Goal: Check status: Check status

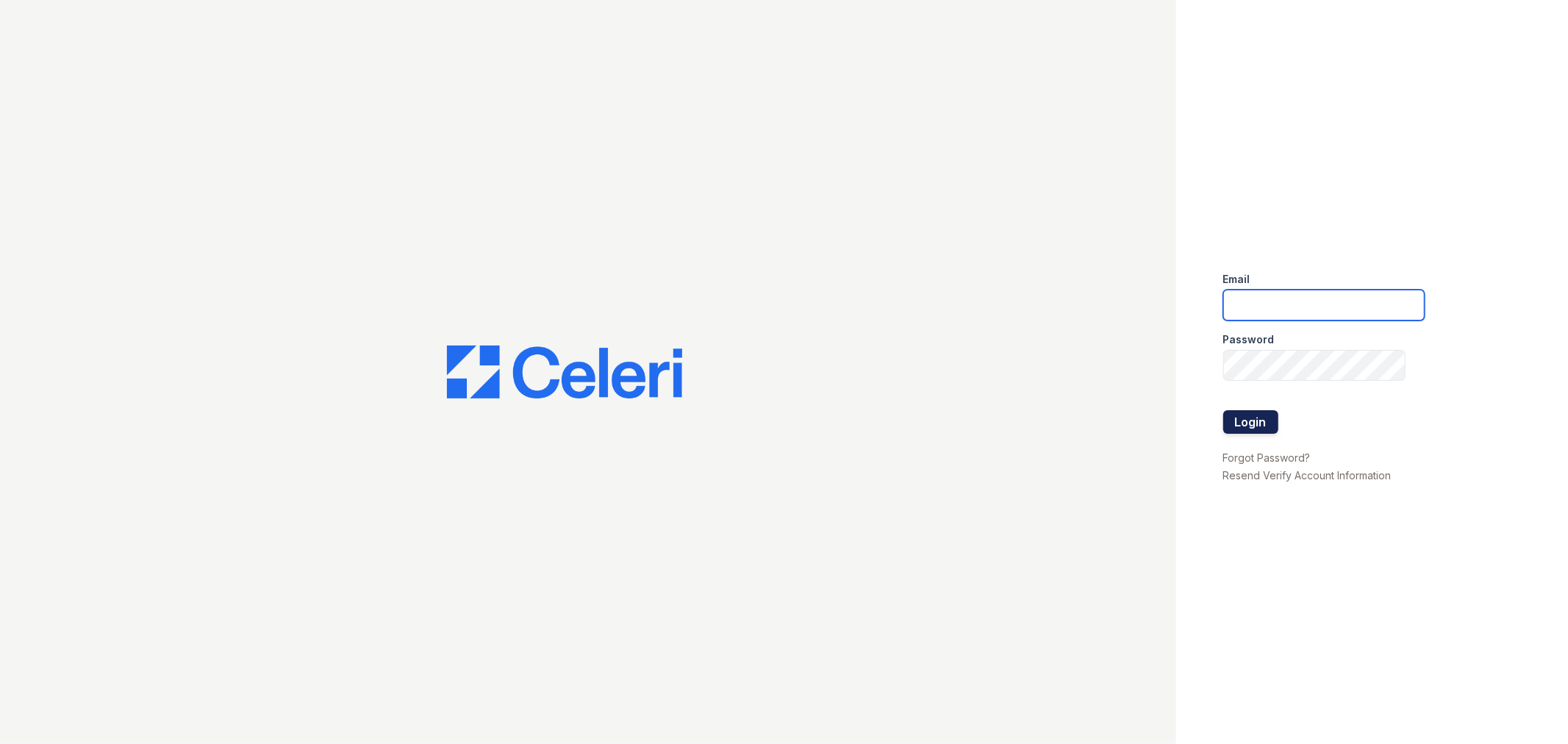
type input "lyndon3@cafmanagement.com"
click at [1236, 414] on button "Login" at bounding box center [1251, 422] width 55 height 24
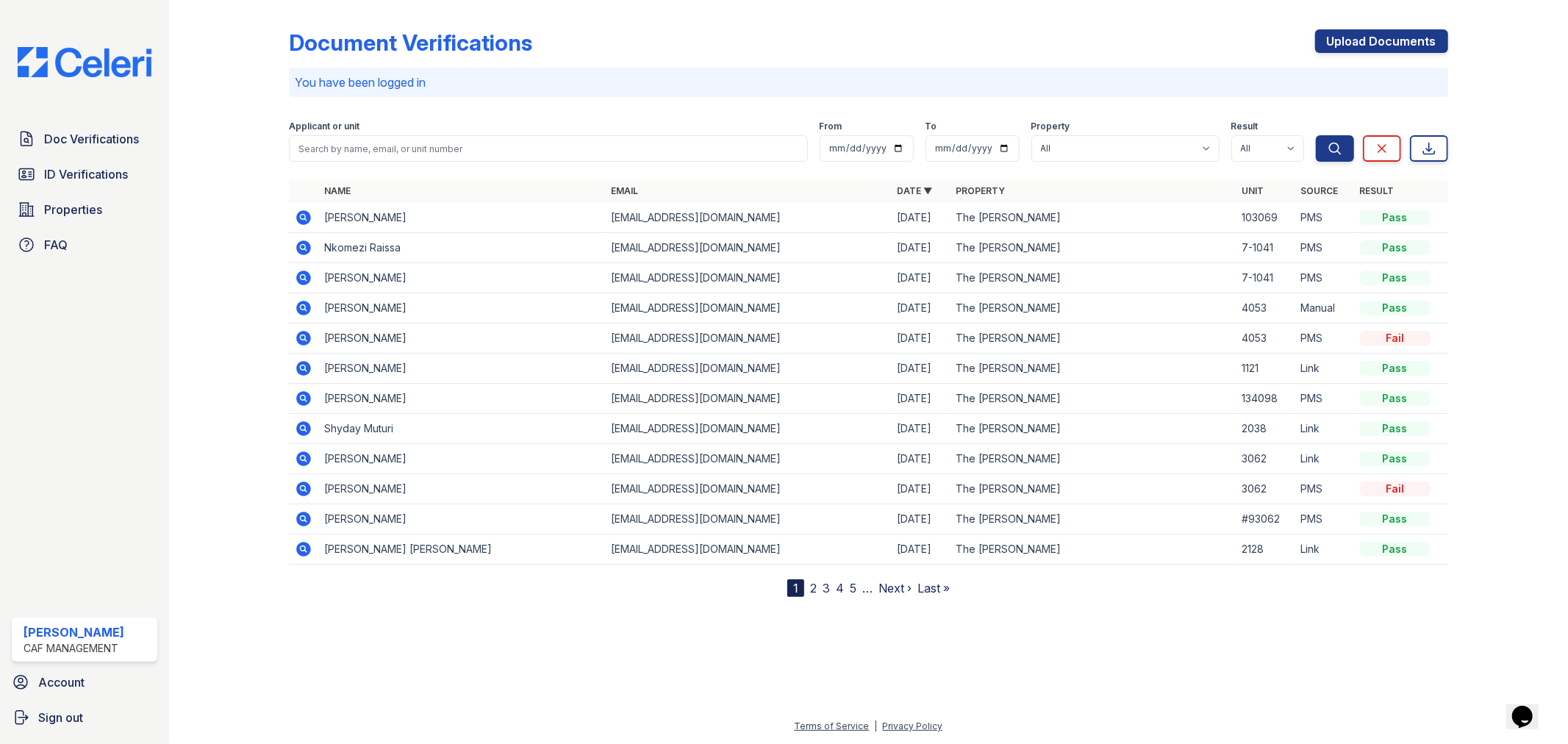
click at [298, 243] on icon at bounding box center [304, 247] width 15 height 15
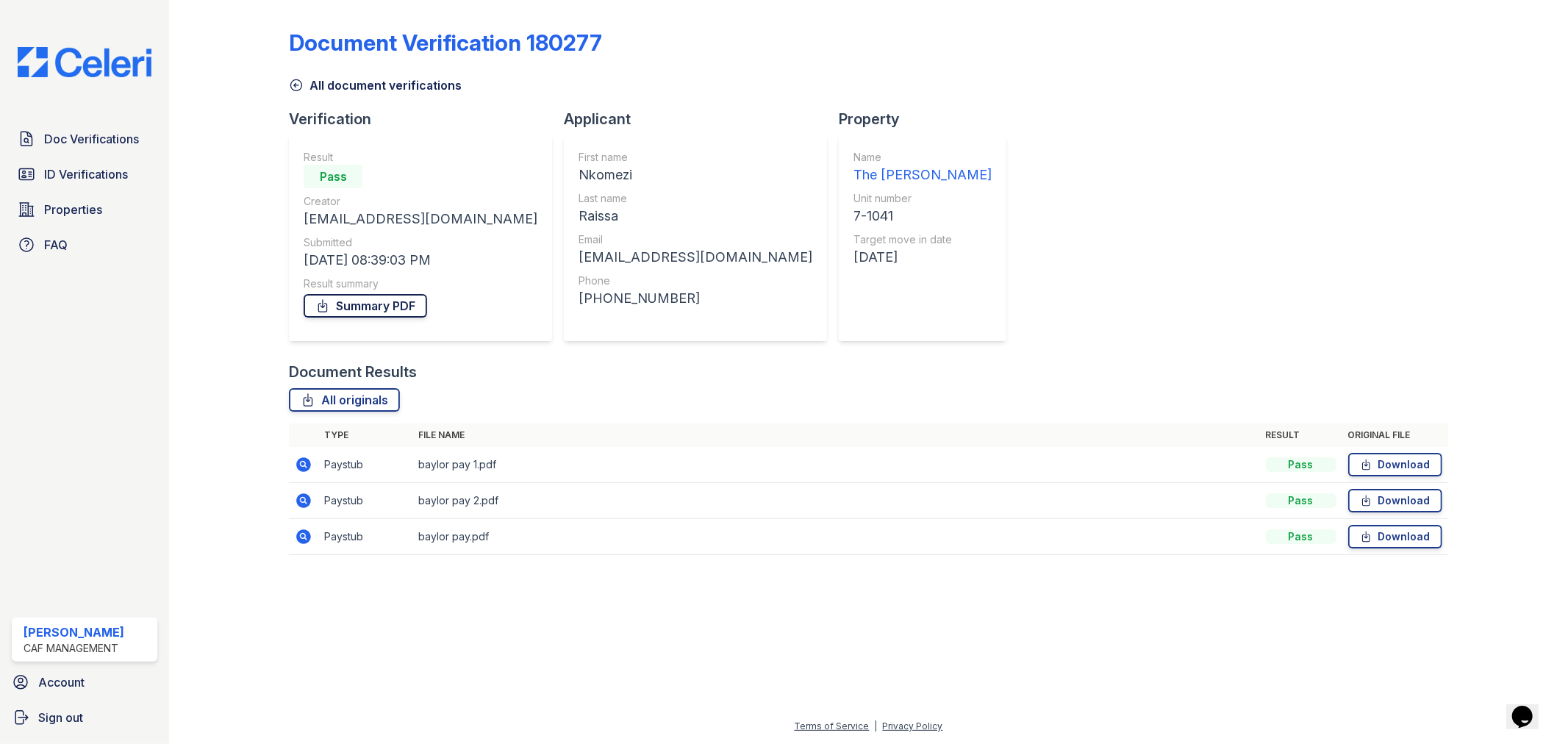
click at [353, 302] on link "Summary PDF" at bounding box center [365, 306] width 123 height 24
click at [57, 182] on link "ID Verifications" at bounding box center [84, 173] width 145 height 29
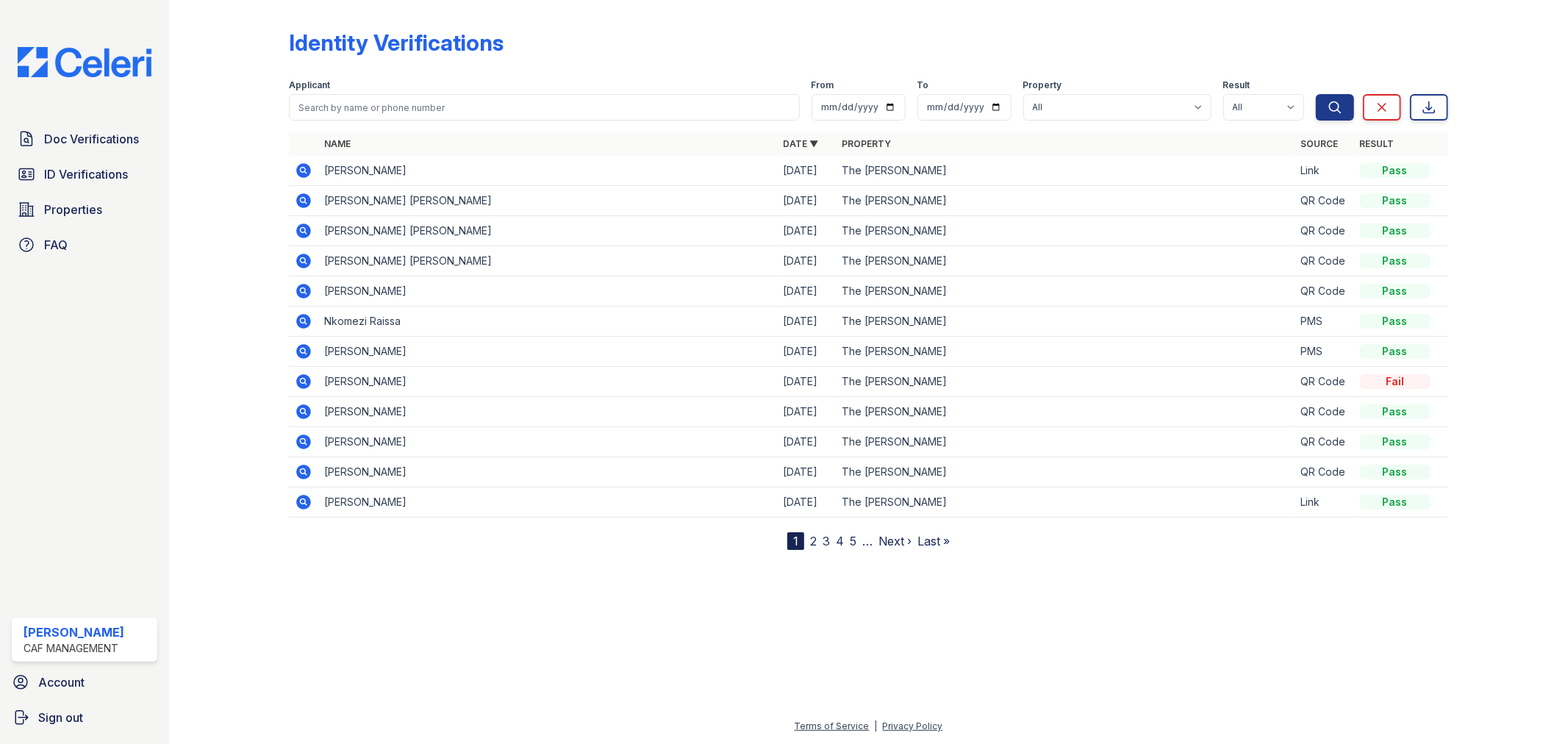
click at [300, 320] on icon at bounding box center [304, 321] width 17 height 17
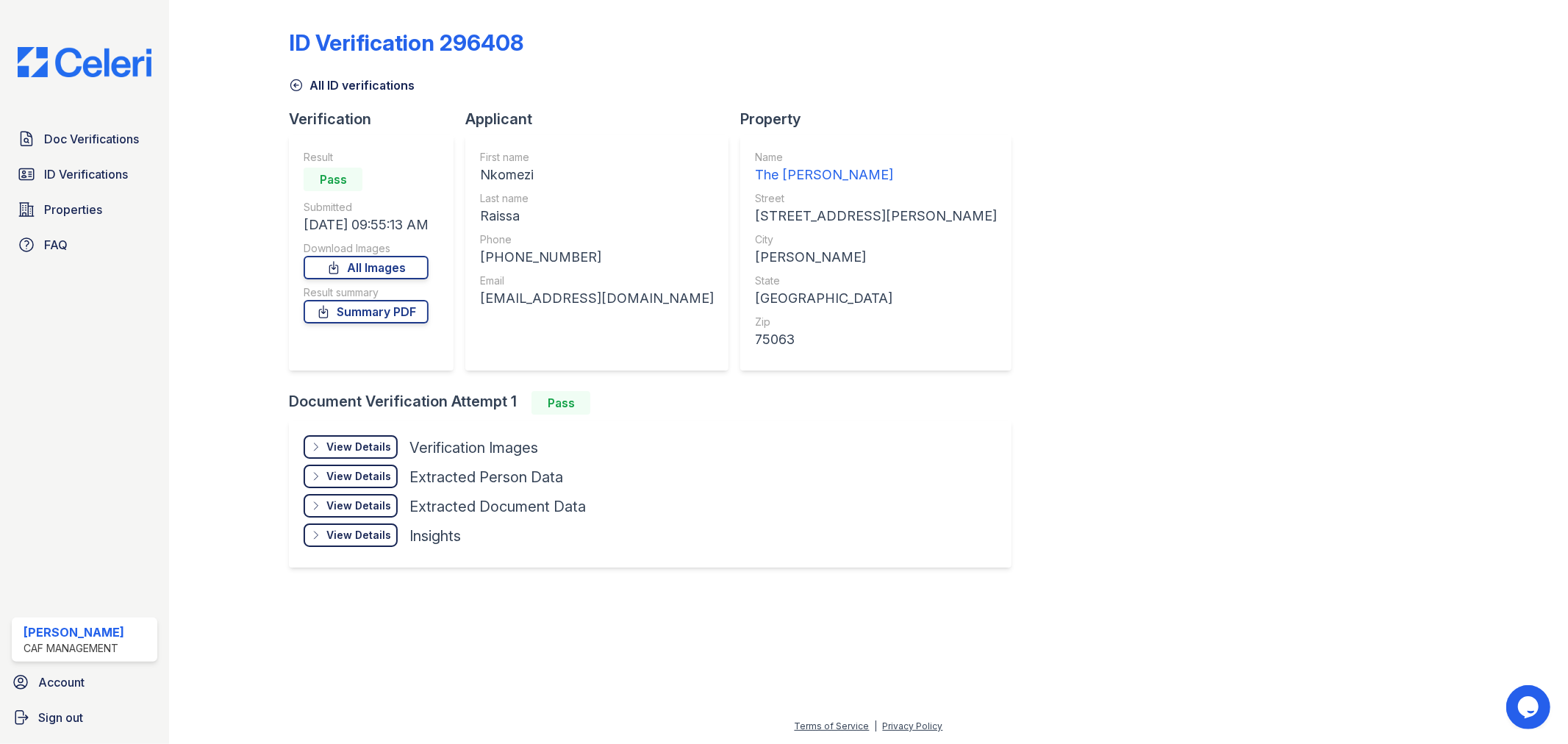
click at [334, 443] on div "View Details" at bounding box center [359, 447] width 64 height 15
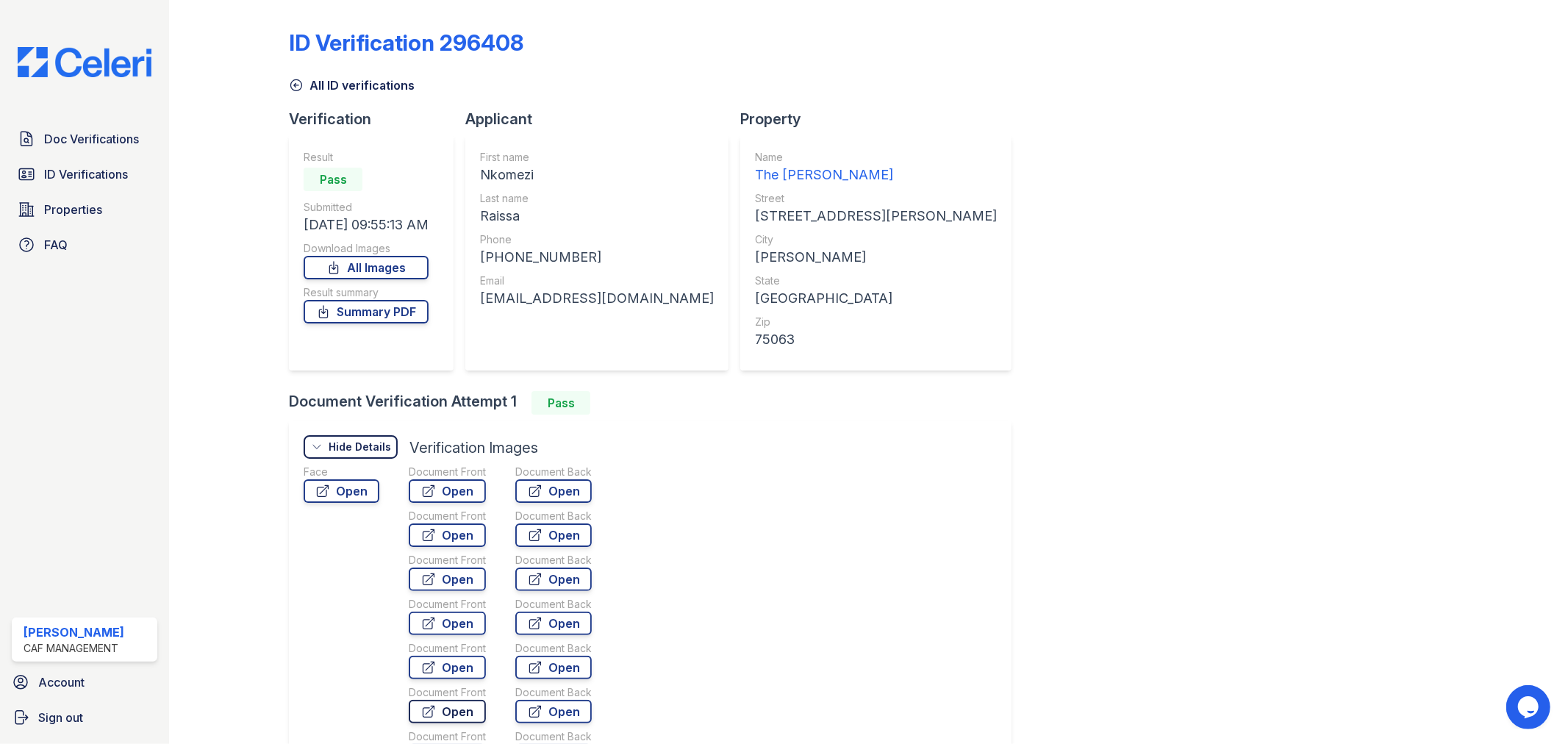
scroll to position [245, 0]
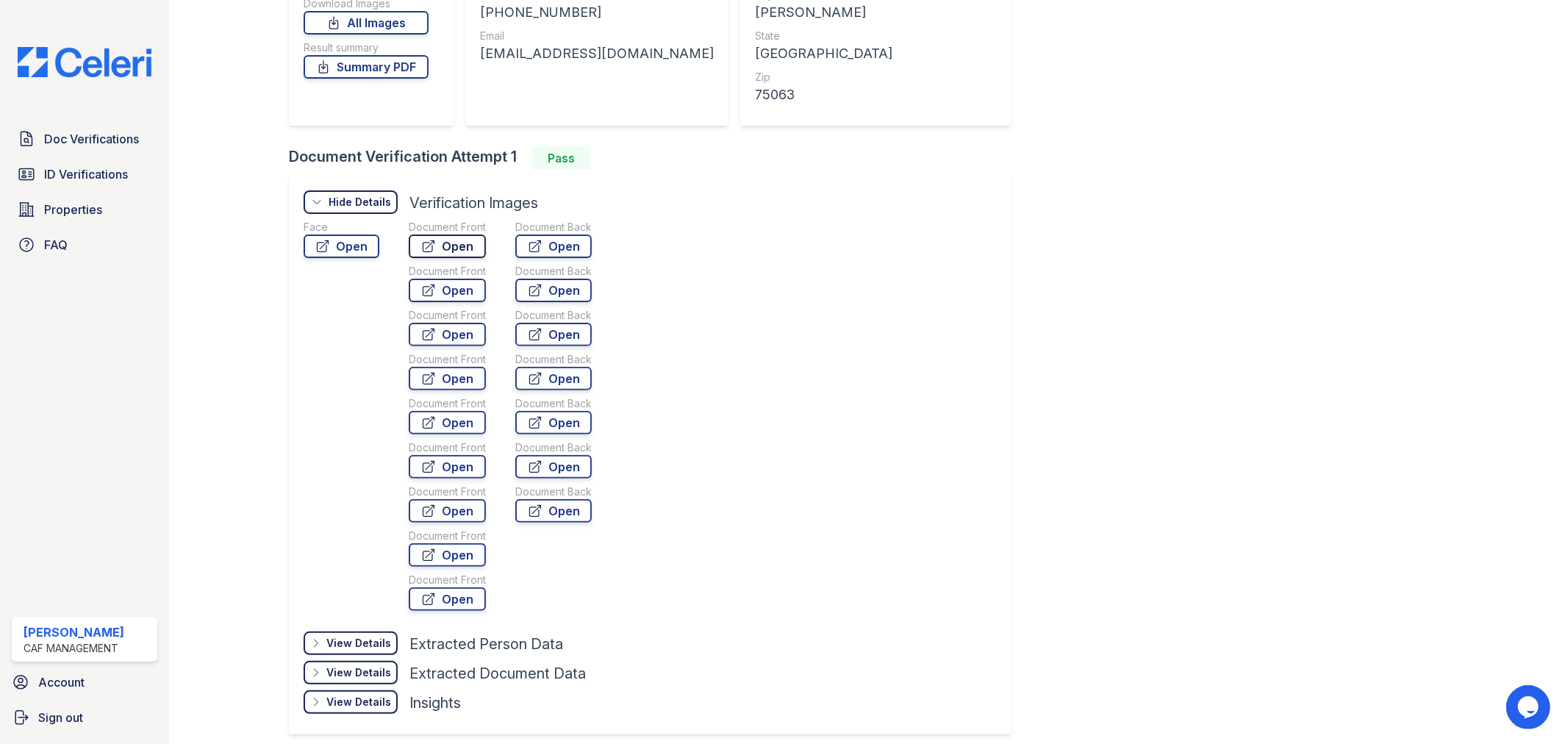
click at [446, 250] on link "Open" at bounding box center [448, 246] width 77 height 24
click at [449, 290] on link "Open" at bounding box center [448, 290] width 77 height 24
click at [452, 425] on link "Open" at bounding box center [448, 422] width 77 height 24
click at [440, 599] on link "Open" at bounding box center [448, 599] width 77 height 24
click at [429, 548] on icon at bounding box center [429, 555] width 15 height 15
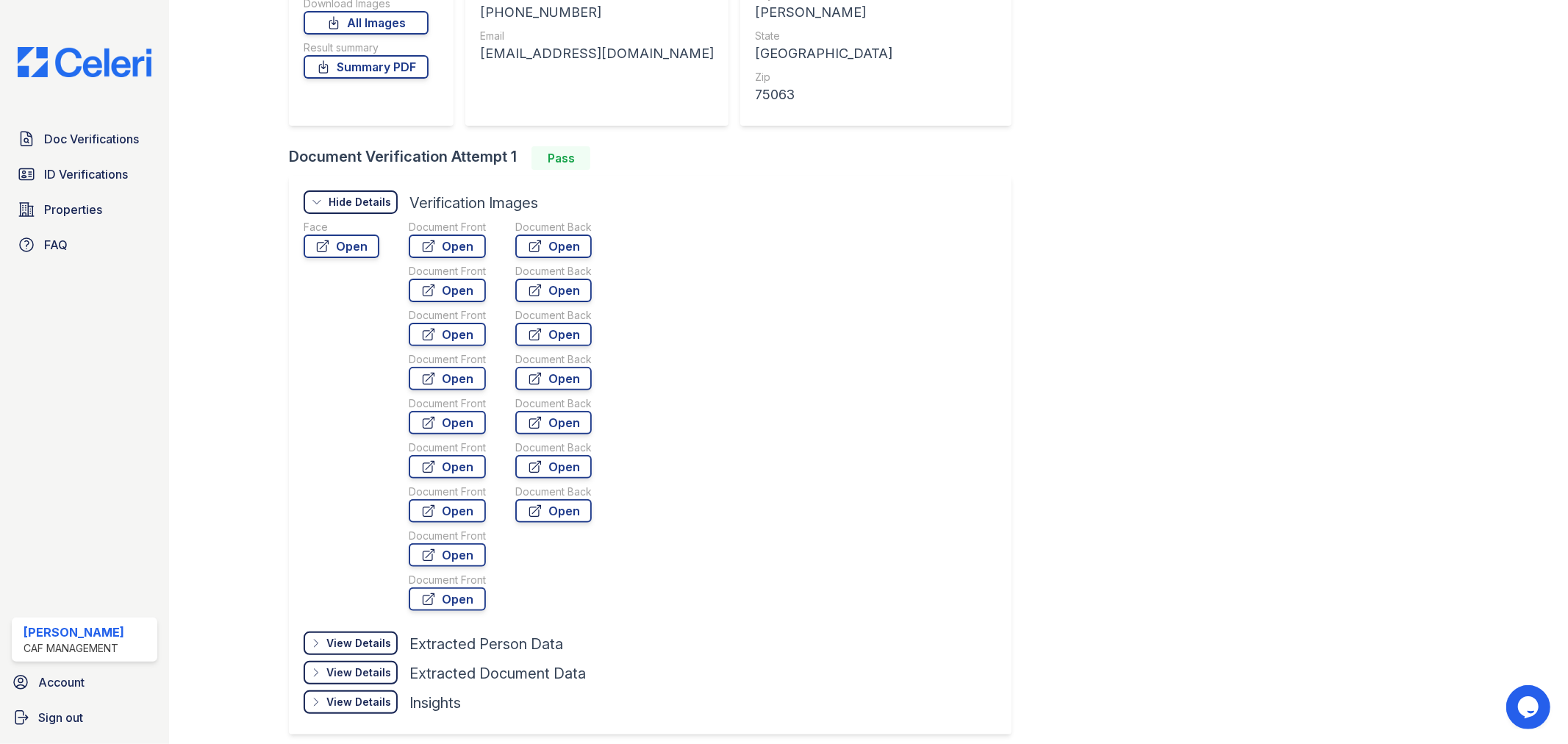
click at [439, 235] on div "Document Front" at bounding box center [448, 227] width 77 height 15
click at [436, 458] on link "Open" at bounding box center [448, 467] width 77 height 24
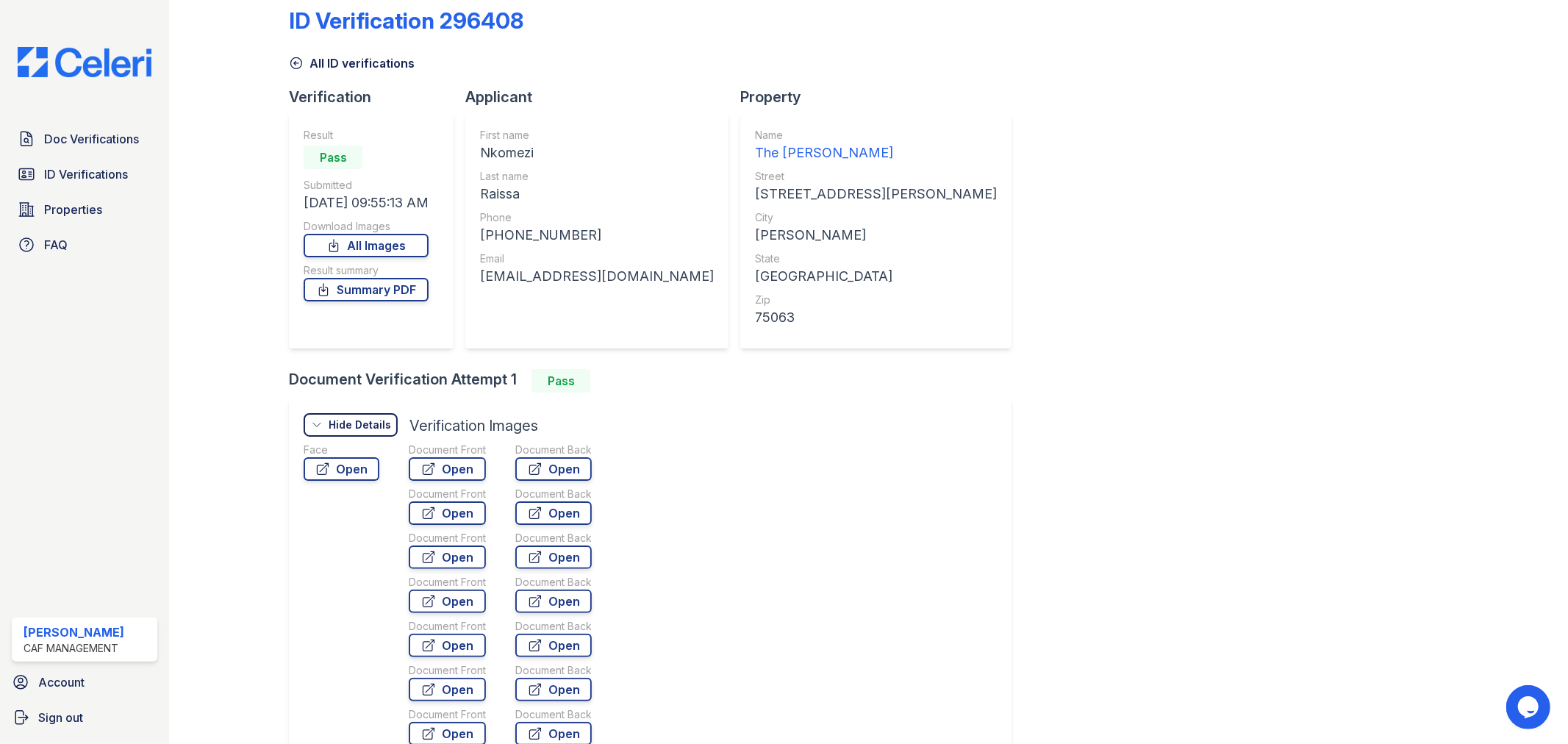
scroll to position [0, 0]
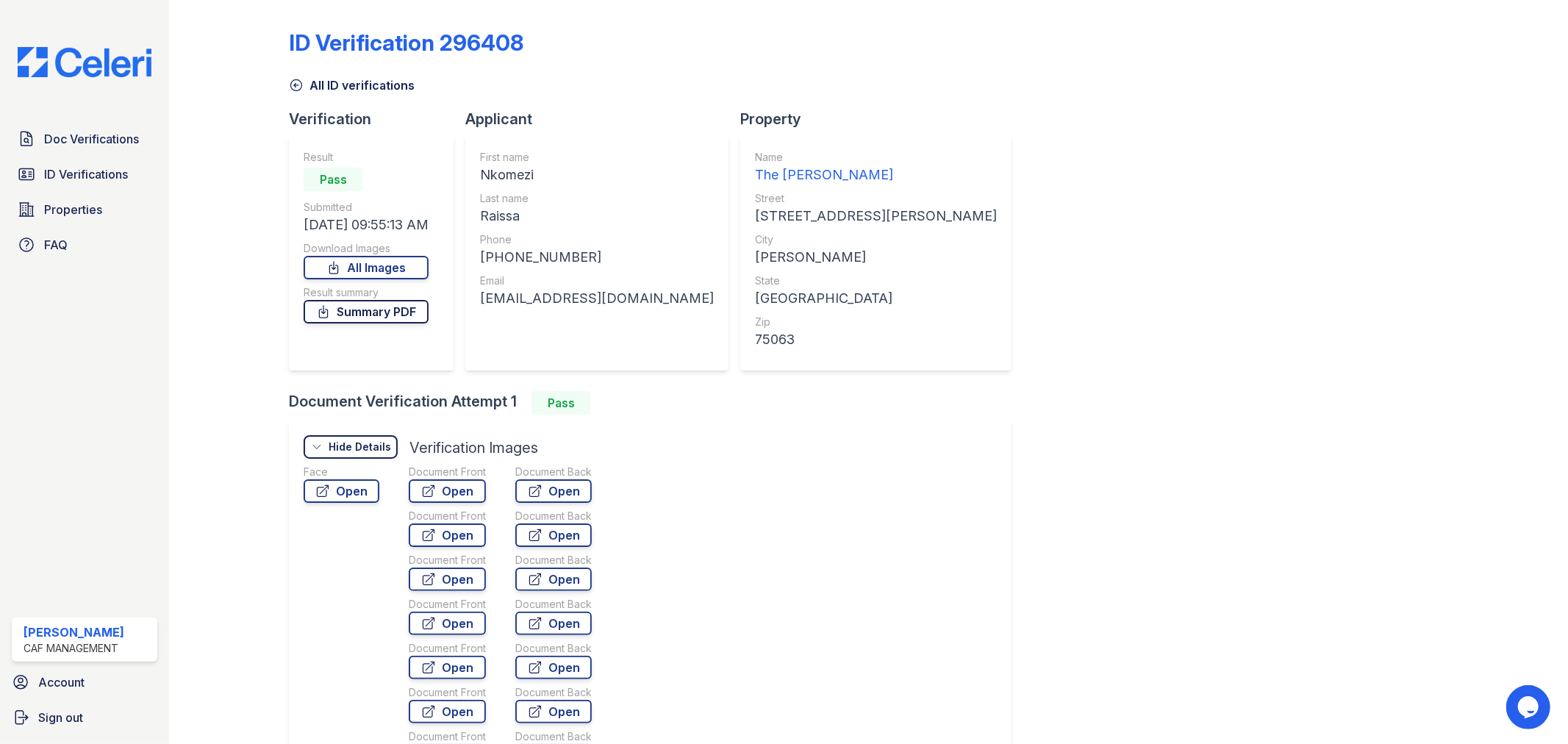
click at [379, 316] on link "Summary PDF" at bounding box center [366, 312] width 125 height 24
